Goal: Navigation & Orientation: Find specific page/section

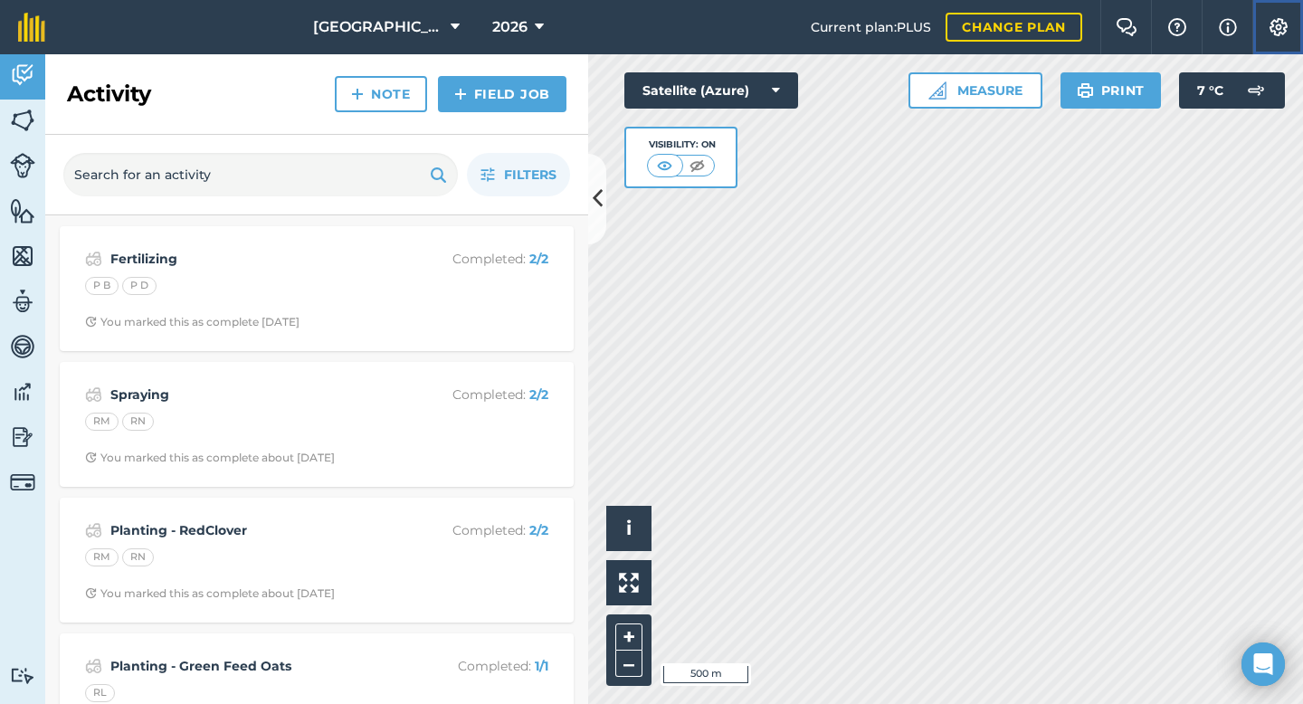
click at [1260, 37] on button "Settings" at bounding box center [1277, 27] width 51 height 54
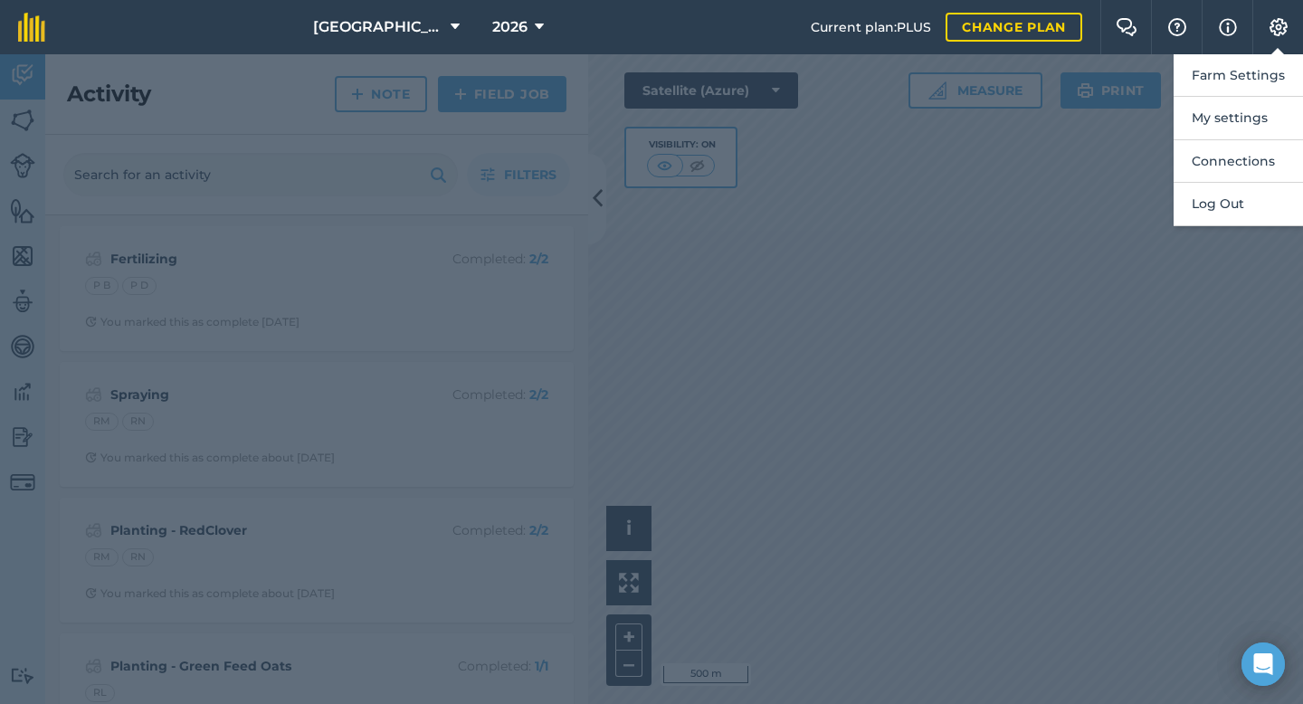
click at [1116, 171] on div at bounding box center [651, 379] width 1303 height 650
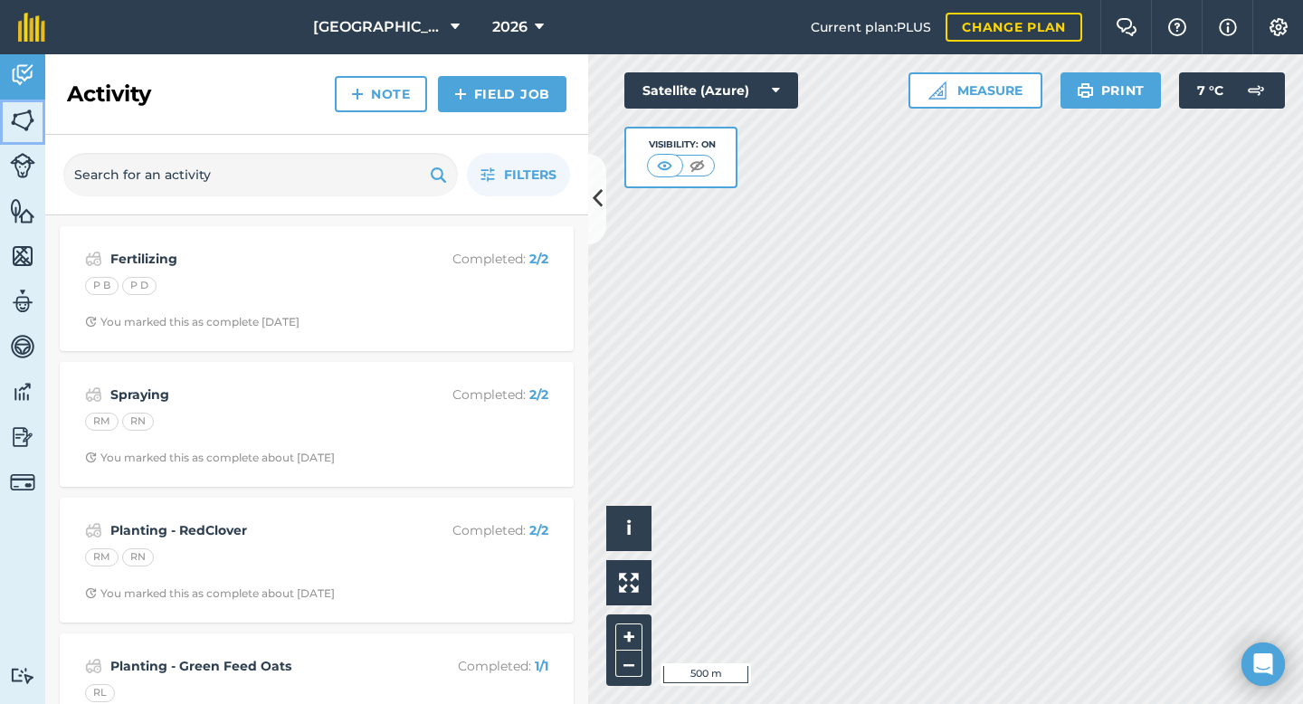
click at [30, 118] on img at bounding box center [22, 120] width 25 height 27
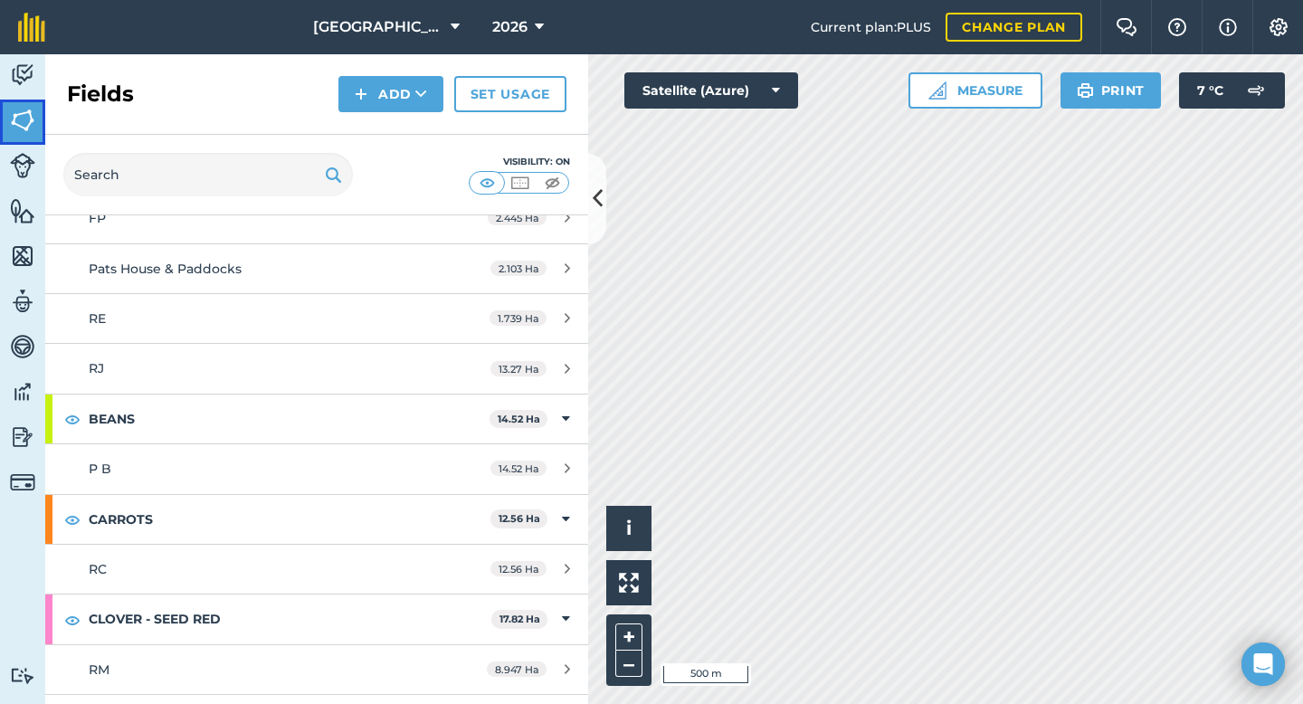
scroll to position [157, 0]
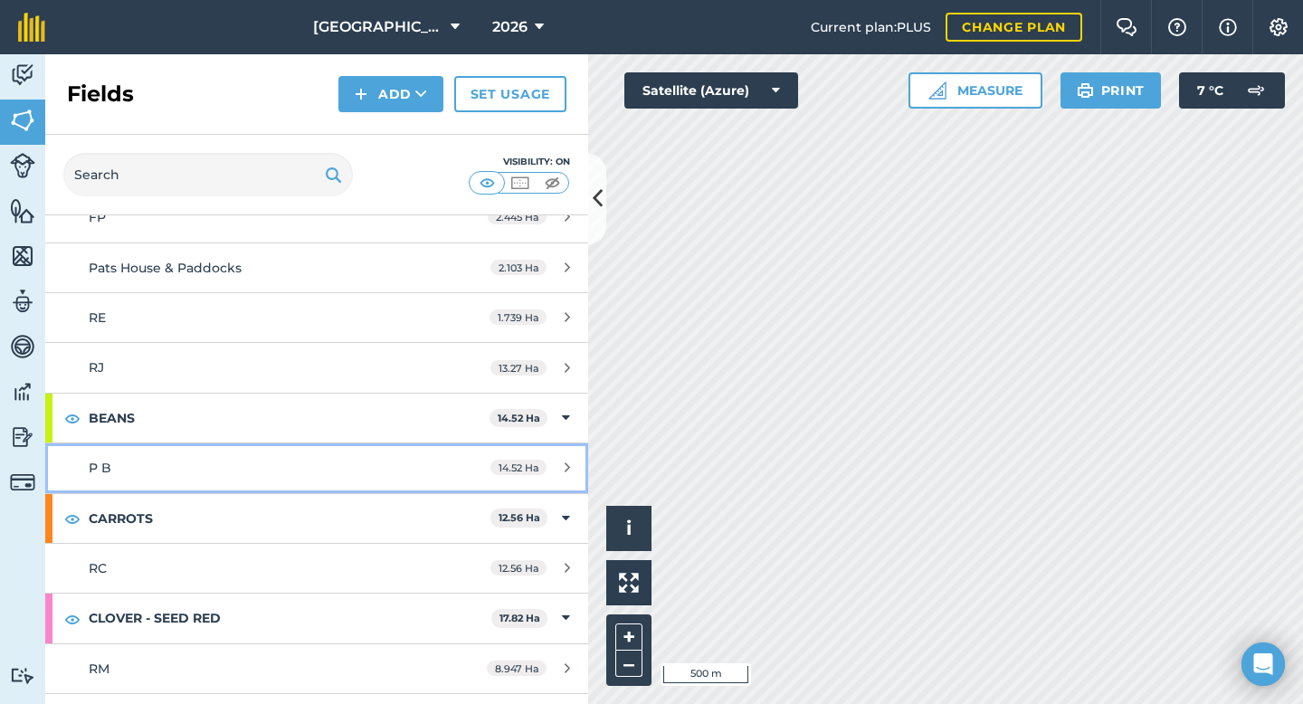
click at [183, 469] on div "P B" at bounding box center [259, 468] width 340 height 20
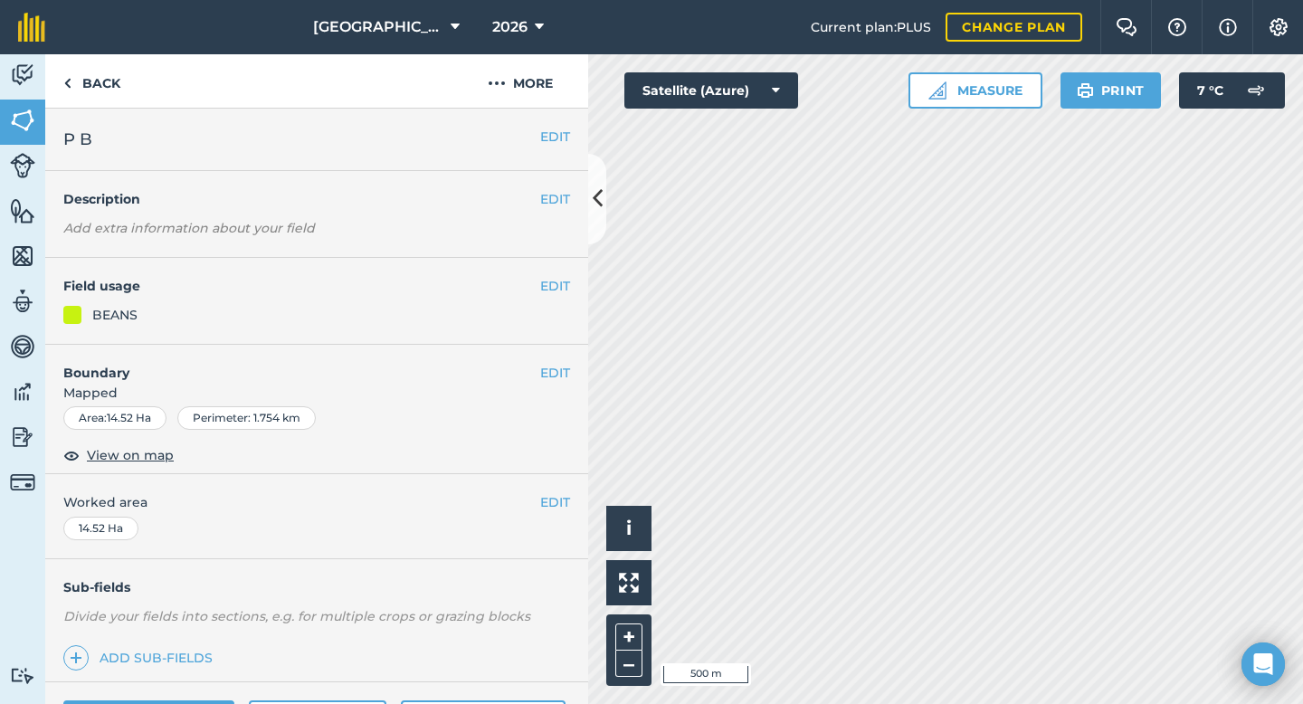
scroll to position [147, 0]
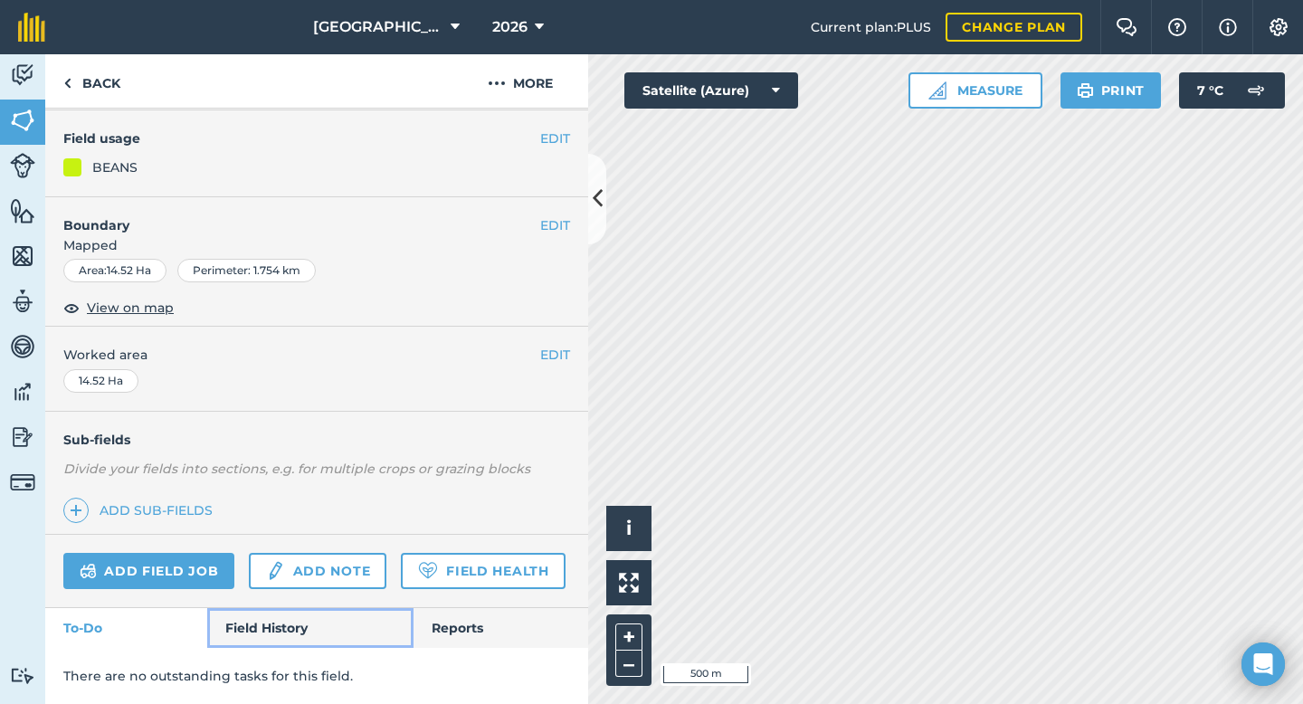
click at [285, 619] on link "Field History" at bounding box center [309, 628] width 205 height 40
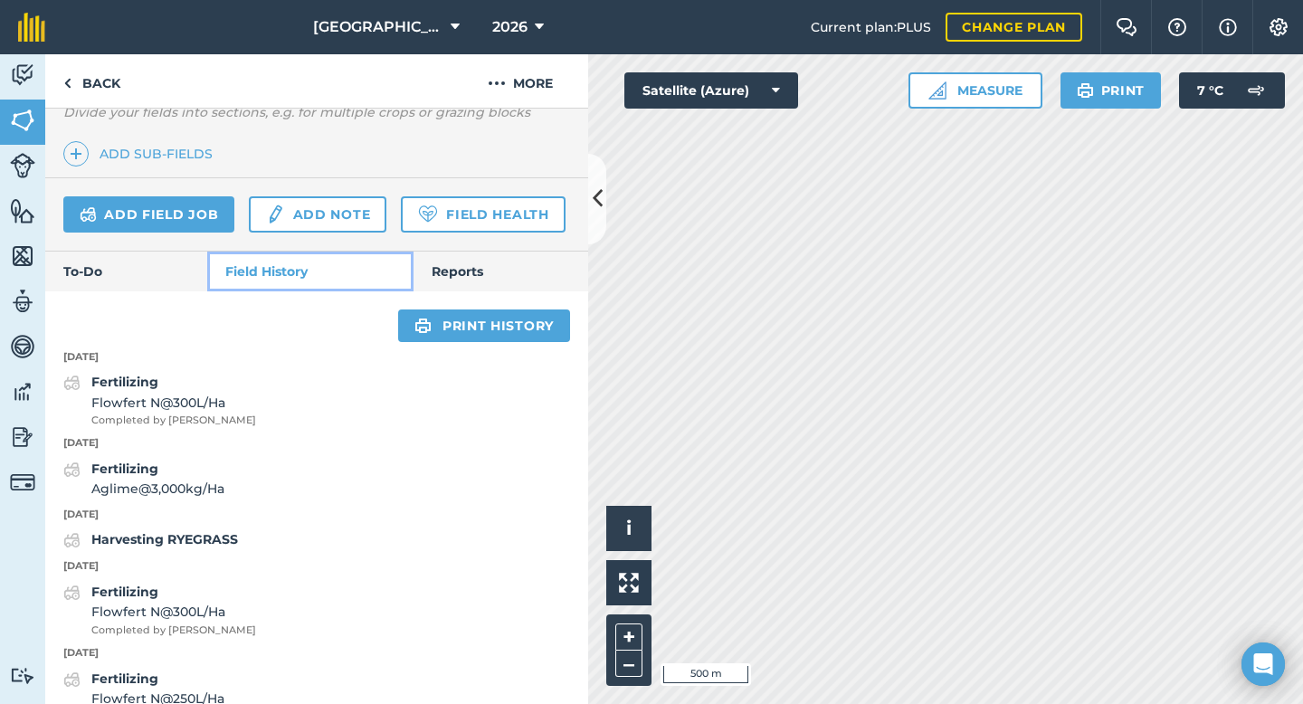
scroll to position [507, 0]
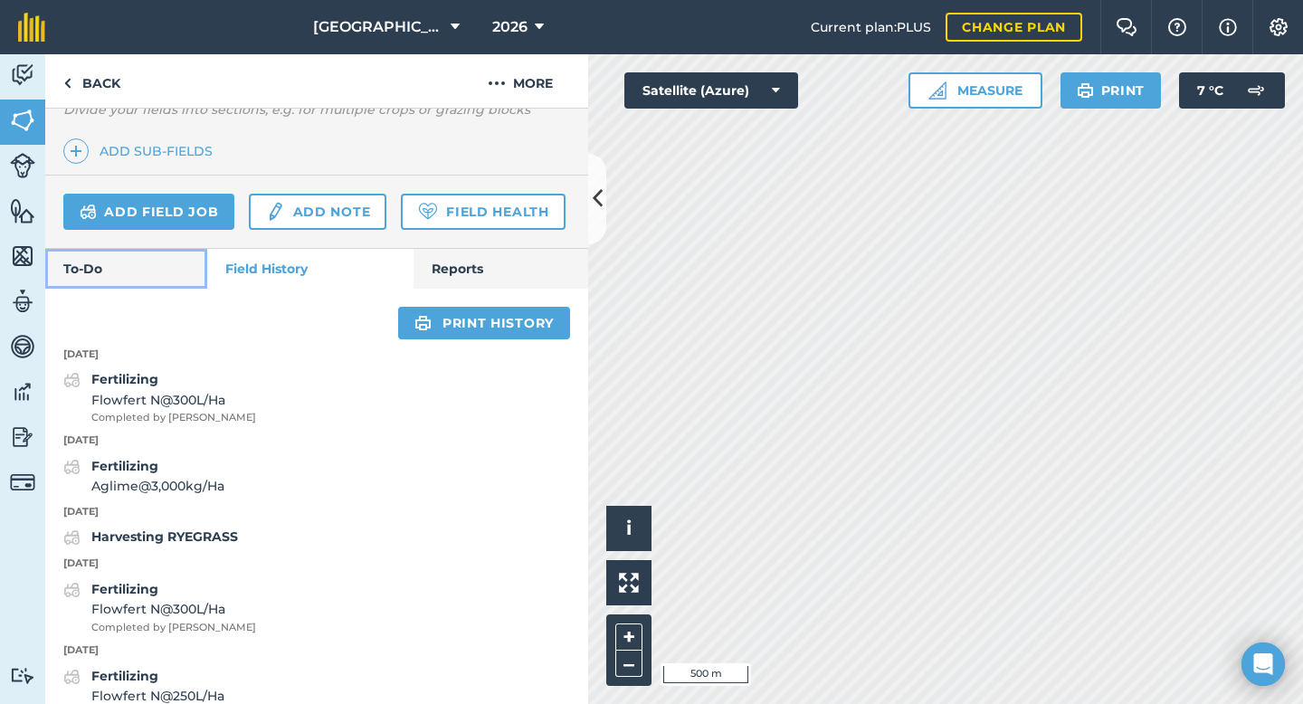
click at [157, 260] on link "To-Do" at bounding box center [126, 269] width 162 height 40
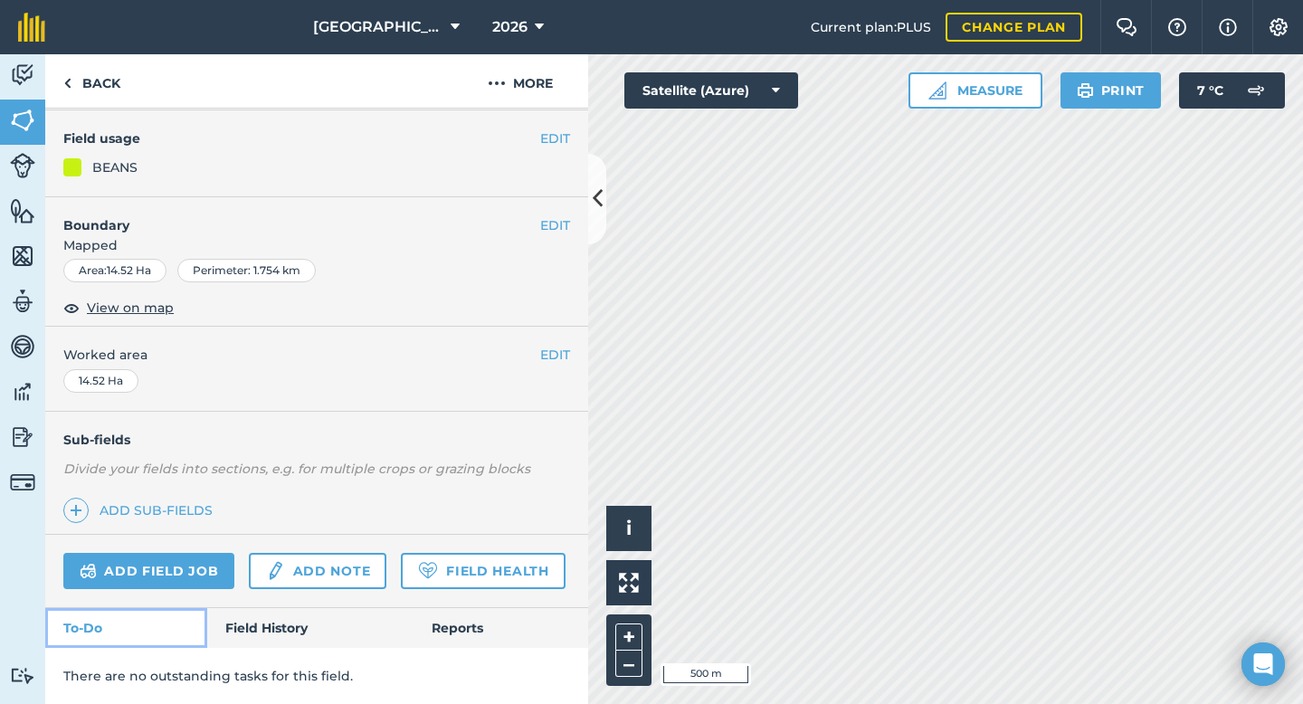
scroll to position [147, 0]
click at [273, 636] on link "Field History" at bounding box center [309, 628] width 205 height 40
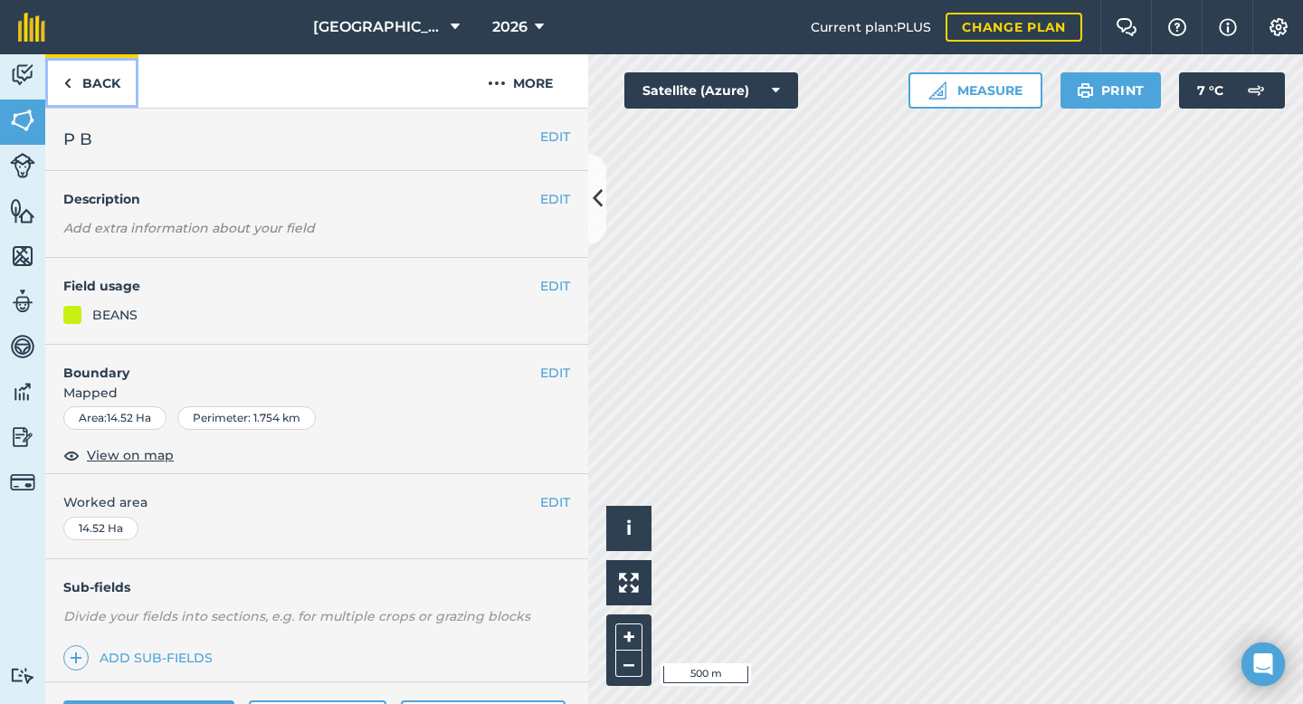
click at [111, 82] on link "Back" at bounding box center [91, 80] width 93 height 53
